Goal: Check status: Check status

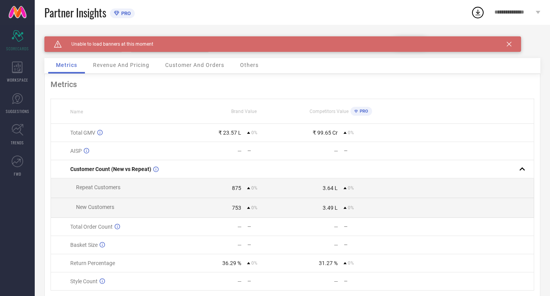
scroll to position [2, 0]
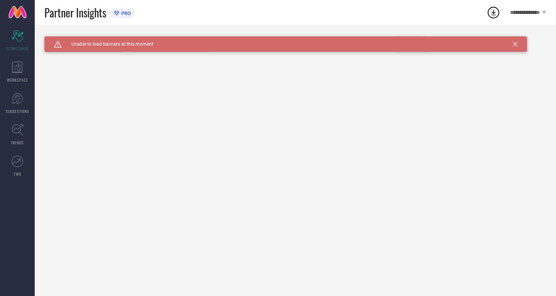
type input "All"
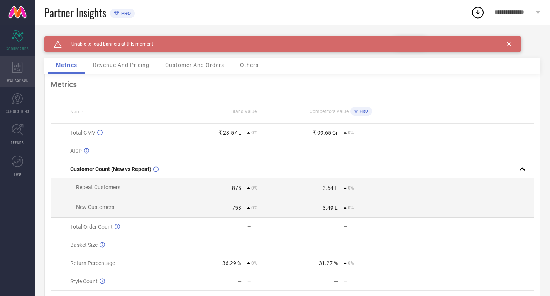
click at [8, 63] on div "WORKSPACE" at bounding box center [17, 71] width 35 height 31
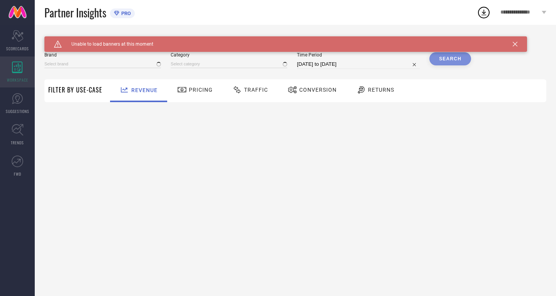
type input "[PERSON_NAME]"
type input "All"
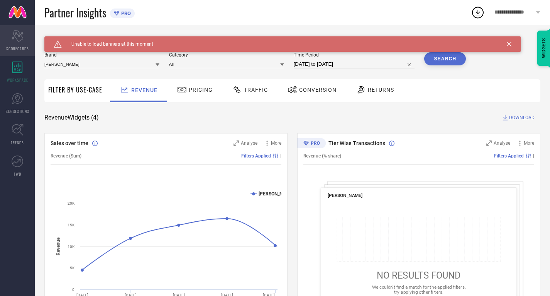
click at [9, 37] on div "Scorecard SCORECARDS" at bounding box center [17, 40] width 35 height 31
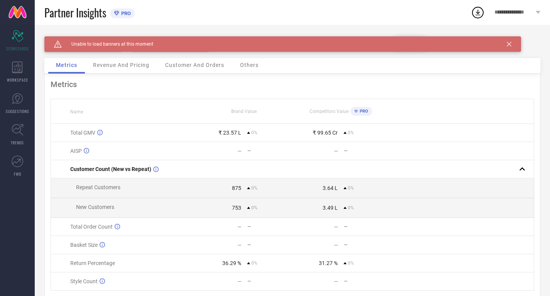
click at [510, 43] on icon at bounding box center [509, 44] width 5 height 5
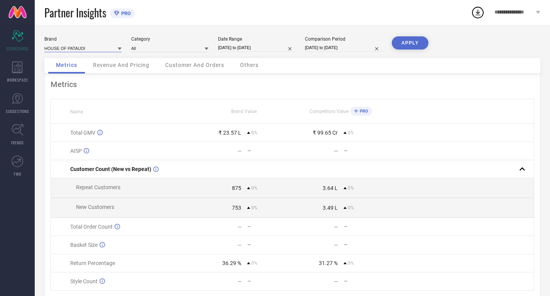
click at [97, 49] on input at bounding box center [82, 48] width 77 height 8
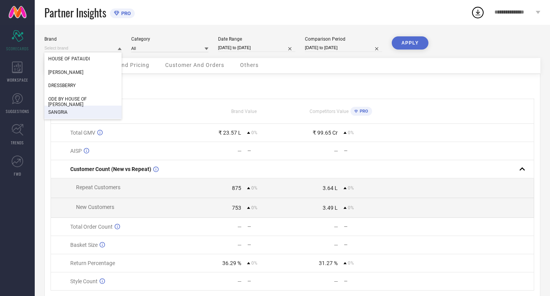
click at [67, 110] on span "SANGRIA" at bounding box center [57, 111] width 19 height 5
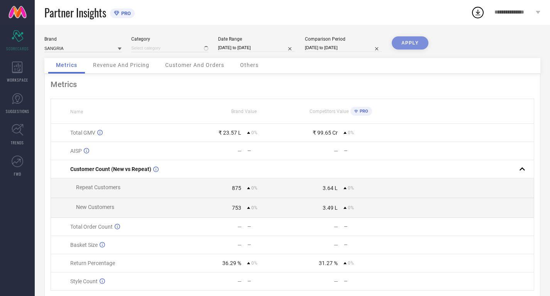
type input "All"
select select "7"
select select "2025"
select select "8"
select select "2025"
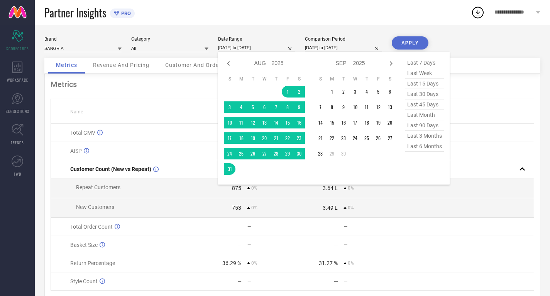
click at [232, 49] on input "[DATE] to [DATE]" at bounding box center [256, 48] width 77 height 8
click at [229, 59] on icon at bounding box center [228, 63] width 9 height 9
select select "6"
select select "2025"
select select "7"
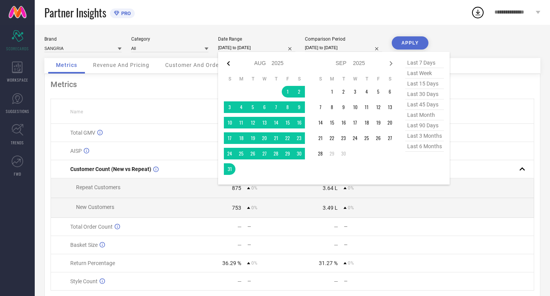
select select "2025"
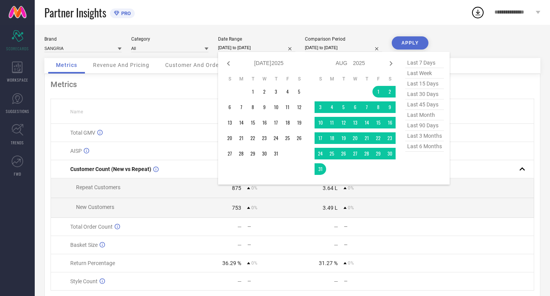
click at [229, 59] on icon at bounding box center [228, 63] width 9 height 9
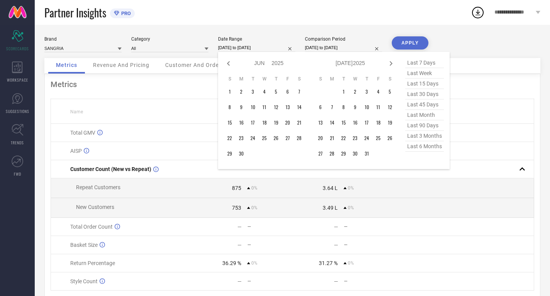
click at [229, 59] on icon at bounding box center [228, 63] width 9 height 9
select select "3"
select select "2025"
select select "4"
select select "2025"
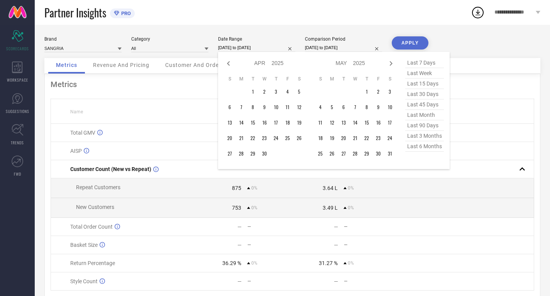
click at [229, 59] on icon at bounding box center [228, 63] width 9 height 9
select select "2025"
select select "1"
select select "2025"
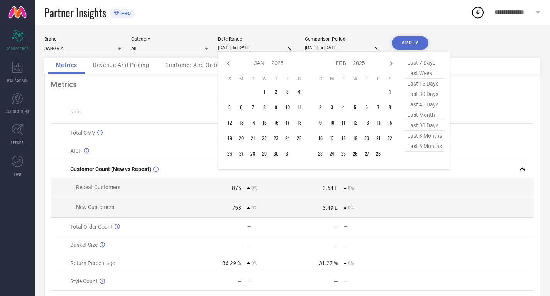
click at [229, 59] on icon at bounding box center [228, 63] width 9 height 9
select select "11"
select select "2024"
select select "2025"
click at [229, 59] on icon at bounding box center [228, 63] width 9 height 9
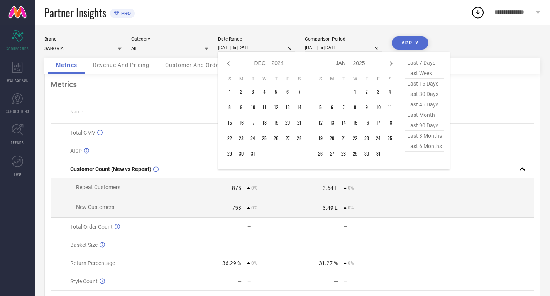
select select "10"
select select "2024"
select select "11"
select select "2024"
click at [229, 59] on icon at bounding box center [228, 63] width 9 height 9
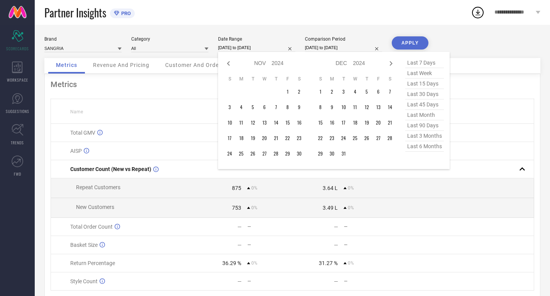
select select "9"
select select "2024"
select select "10"
select select "2024"
click at [229, 59] on icon at bounding box center [228, 63] width 9 height 9
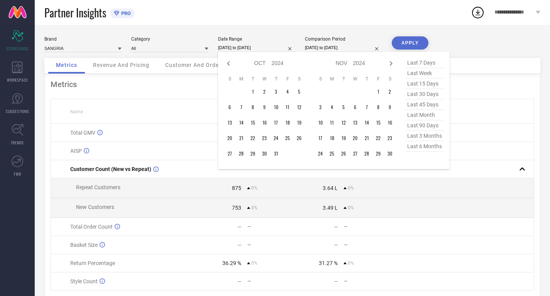
select select "8"
select select "2024"
select select "9"
select select "2024"
click at [229, 59] on icon at bounding box center [228, 63] width 9 height 9
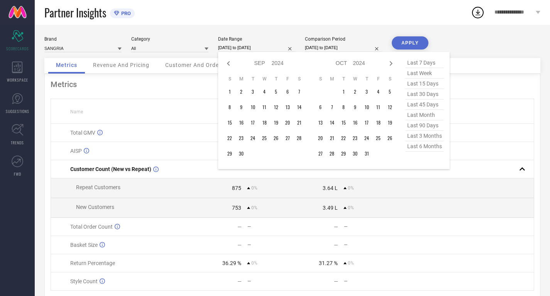
select select "7"
select select "2024"
select select "8"
select select "2024"
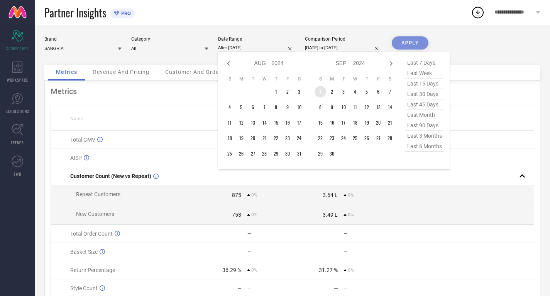
click at [324, 91] on td "1" at bounding box center [321, 92] width 12 height 12
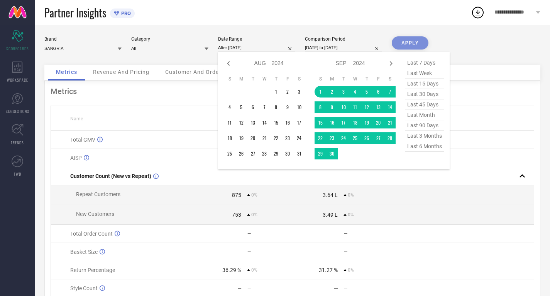
type input "[DATE] to [DATE]"
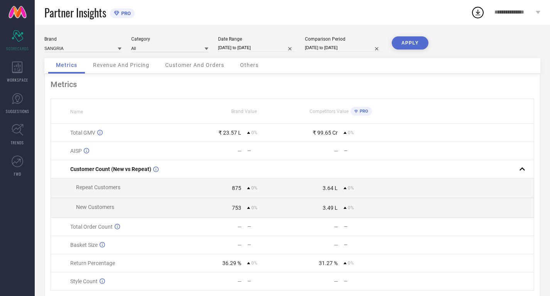
click at [413, 47] on button "APPLY" at bounding box center [410, 42] width 37 height 13
click at [93, 48] on input at bounding box center [82, 48] width 77 height 8
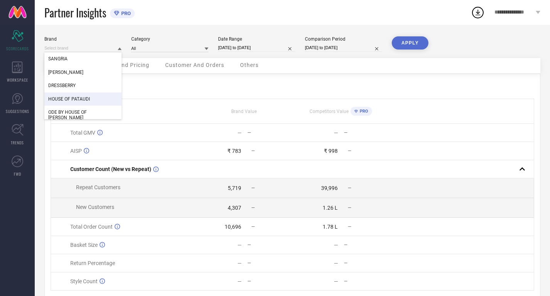
click at [82, 97] on span "HOUSE OF PATAUDI" at bounding box center [69, 98] width 42 height 5
type input "All"
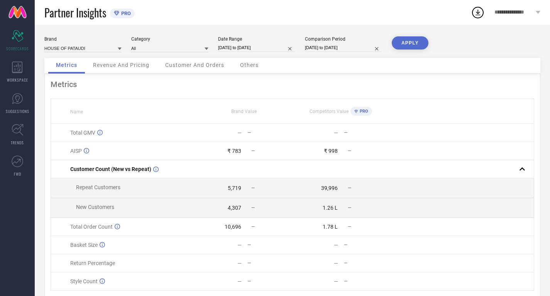
click at [407, 44] on button "APPLY" at bounding box center [410, 42] width 37 height 13
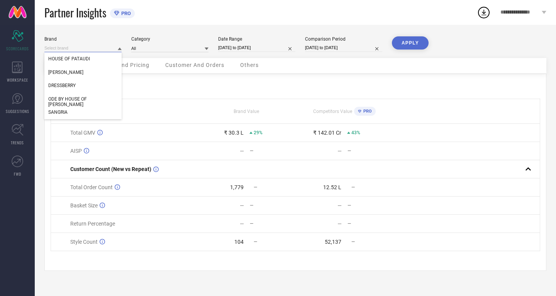
click at [102, 45] on input at bounding box center [82, 48] width 77 height 8
click at [3, 70] on div "WORKSPACE" at bounding box center [17, 71] width 35 height 31
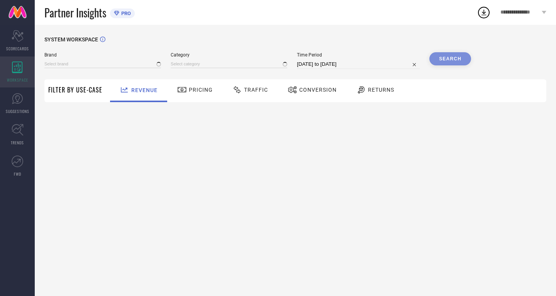
type input "[PERSON_NAME]"
type input "All"
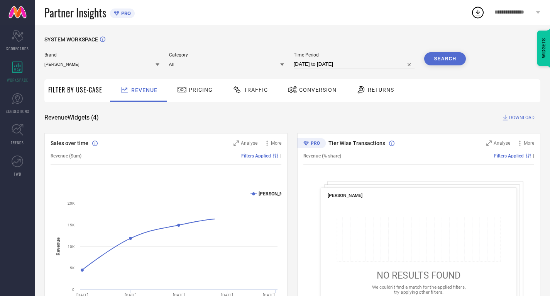
drag, startPoint x: 125, startPoint y: 13, endPoint x: 122, endPoint y: 20, distance: 7.1
click at [122, 20] on div "Partner Insights PRO" at bounding box center [257, 12] width 427 height 25
click at [117, 16] on div "PRO" at bounding box center [120, 13] width 21 height 10
click at [119, 14] on icon at bounding box center [116, 13] width 5 height 5
click at [16, 31] on icon "Scorecard" at bounding box center [18, 36] width 12 height 12
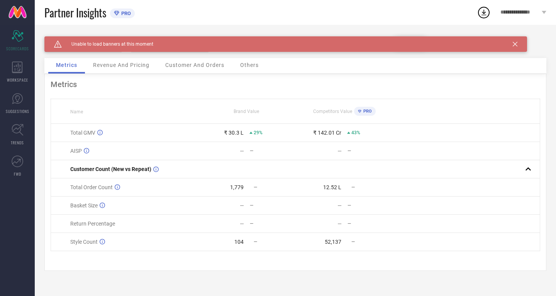
click at [515, 44] on icon at bounding box center [515, 44] width 5 height 5
click at [145, 43] on span "Unable to load banners at this moment" at bounding box center [108, 43] width 92 height 5
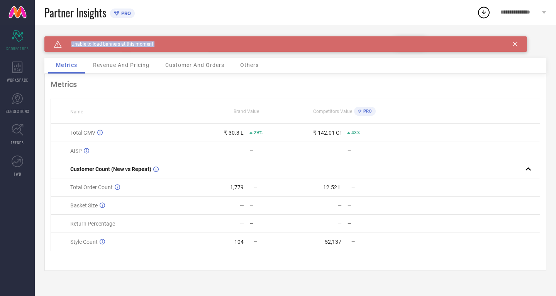
click at [145, 43] on span "Unable to load banners at this moment" at bounding box center [108, 43] width 92 height 5
click at [514, 41] on div "Caution Created with Sketch. Unable to load banners at this moment" at bounding box center [285, 43] width 483 height 15
click at [515, 45] on icon at bounding box center [515, 44] width 5 height 5
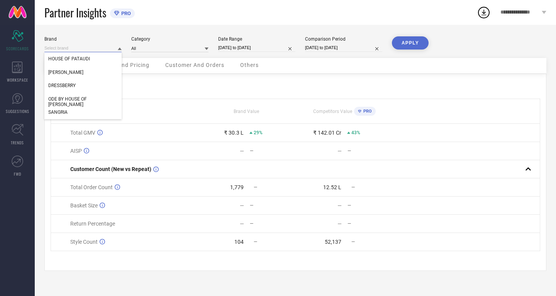
click at [92, 49] on input at bounding box center [82, 48] width 77 height 8
click at [65, 109] on div "SANGRIA" at bounding box center [82, 111] width 77 height 13
type input "All"
click at [409, 43] on button "APPLY" at bounding box center [410, 42] width 37 height 13
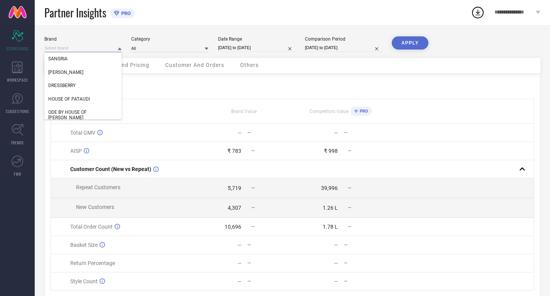
click at [97, 50] on input at bounding box center [82, 48] width 77 height 8
click at [75, 97] on span "HOUSE OF PATAUDI" at bounding box center [69, 98] width 42 height 5
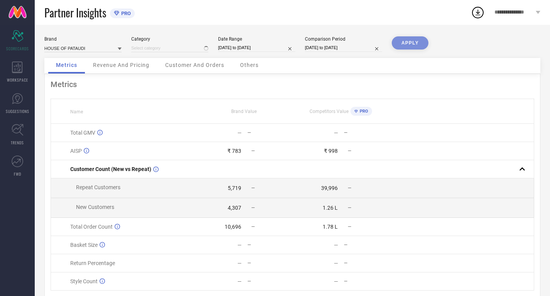
type input "All"
click at [408, 42] on button "APPLY" at bounding box center [410, 42] width 37 height 13
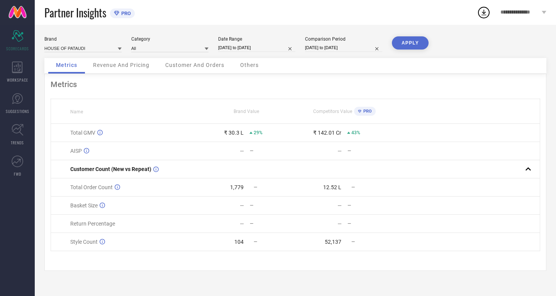
click at [245, 45] on input "[DATE] to [DATE]" at bounding box center [256, 48] width 77 height 8
select select "8"
select select "2024"
select select "9"
select select "2024"
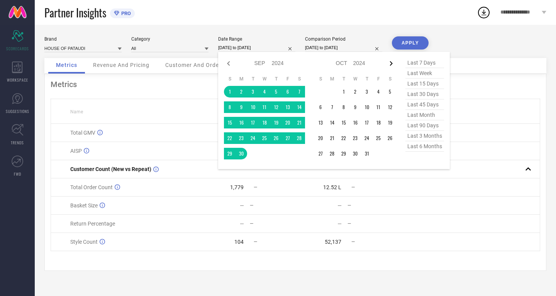
click at [391, 65] on icon at bounding box center [391, 63] width 3 height 5
select select "9"
select select "2024"
select select "10"
select select "2024"
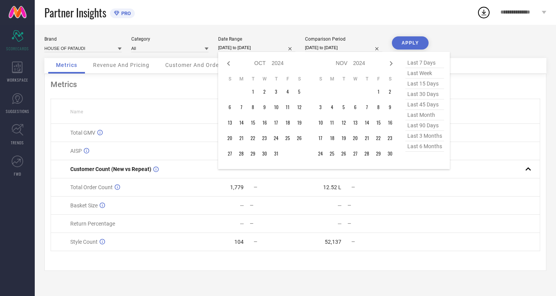
click at [391, 65] on icon at bounding box center [391, 63] width 3 height 5
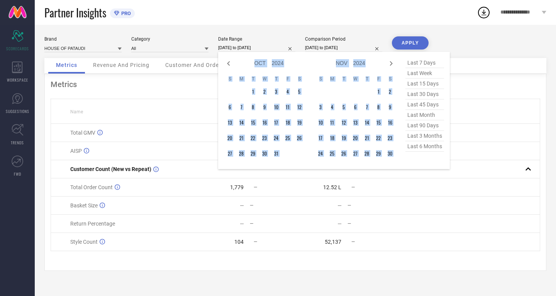
select select "11"
select select "2024"
select select "2025"
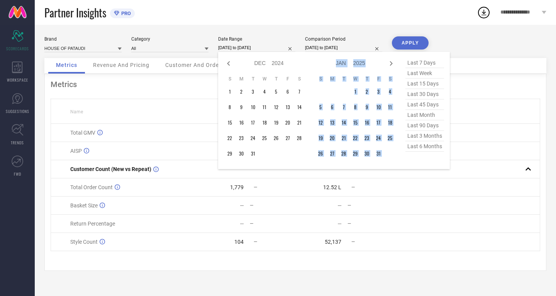
click at [391, 65] on icon at bounding box center [391, 63] width 3 height 5
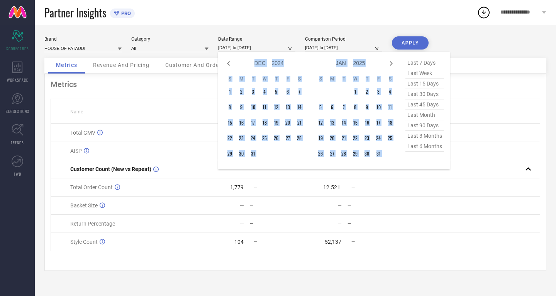
select select "1"
select select "2025"
select select "2"
select select "2025"
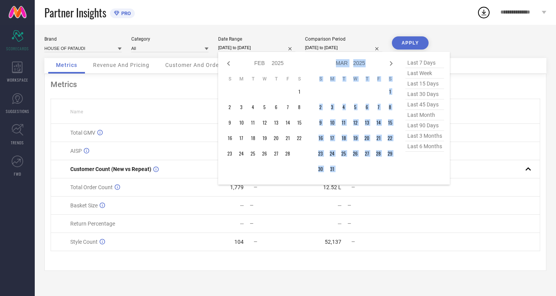
click at [391, 65] on icon at bounding box center [391, 63] width 3 height 5
select select "2"
select select "2025"
select select "3"
select select "2025"
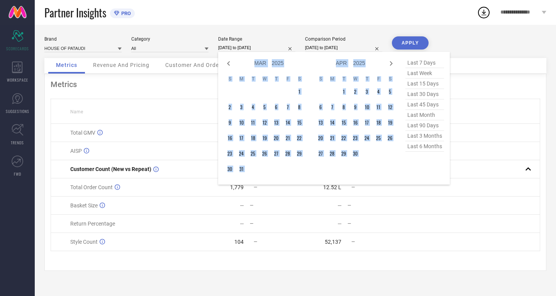
click at [391, 65] on icon at bounding box center [391, 63] width 3 height 5
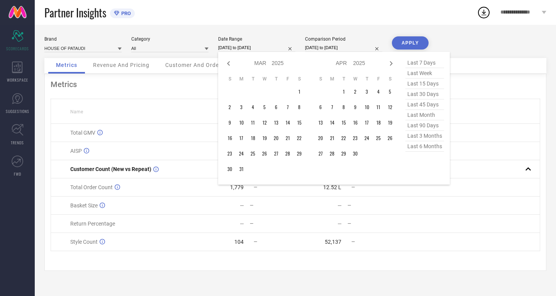
select select "3"
select select "2025"
select select "4"
select select "2025"
click at [391, 65] on icon at bounding box center [391, 63] width 3 height 5
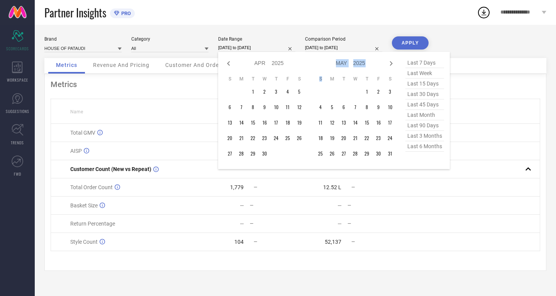
select select "4"
select select "2025"
select select "5"
select select "2025"
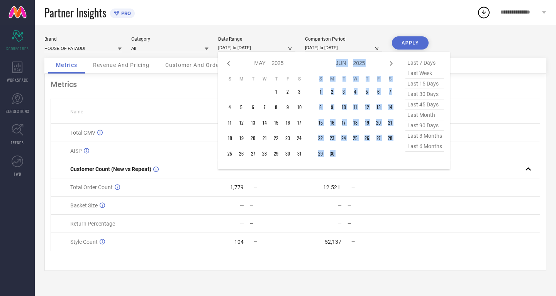
click at [391, 65] on icon at bounding box center [391, 63] width 3 height 5
select select "5"
select select "2025"
select select "6"
select select "2025"
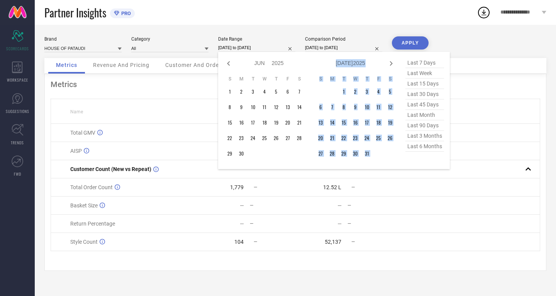
click at [391, 65] on icon at bounding box center [391, 63] width 3 height 5
select select "6"
select select "2025"
select select "7"
select select "2025"
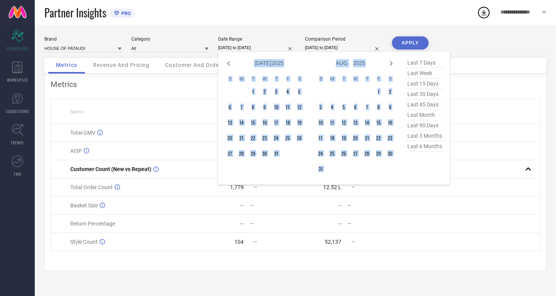
click at [391, 65] on icon at bounding box center [391, 63] width 3 height 5
select select "7"
select select "2025"
select select "8"
select select "2025"
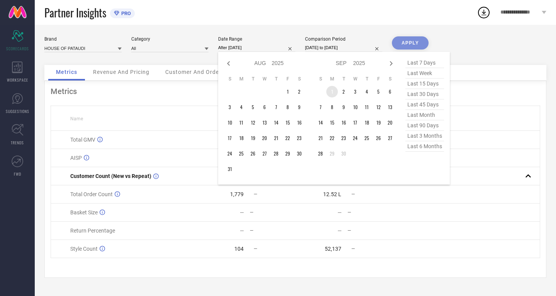
click at [336, 93] on td "1" at bounding box center [332, 92] width 12 height 12
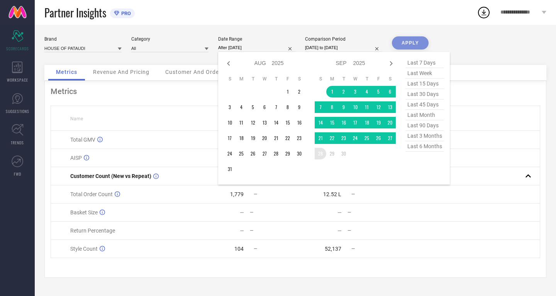
type input "[DATE] to [DATE]"
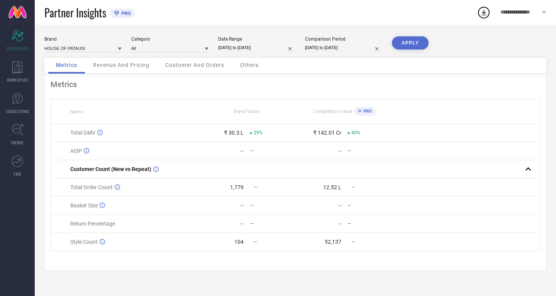
click at [404, 45] on button "APPLY" at bounding box center [410, 42] width 37 height 13
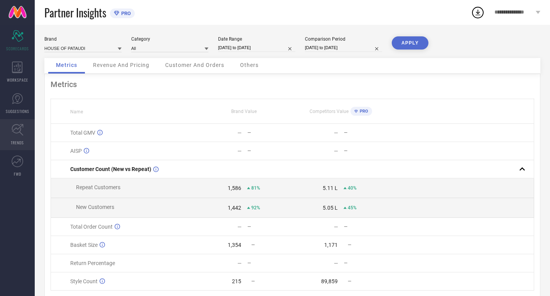
click at [15, 128] on icon at bounding box center [18, 130] width 12 height 12
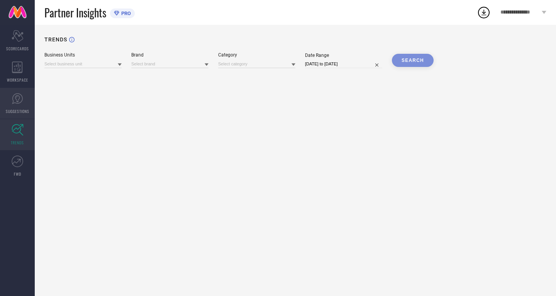
click at [17, 108] on link "SUGGESTIONS" at bounding box center [17, 103] width 35 height 31
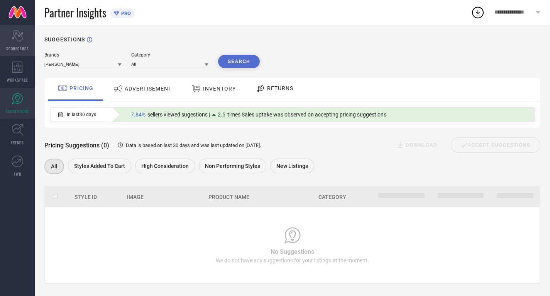
click at [15, 37] on icon "Scorecard" at bounding box center [18, 36] width 12 height 12
